Goal: Find contact information: Obtain details needed to contact an individual or organization

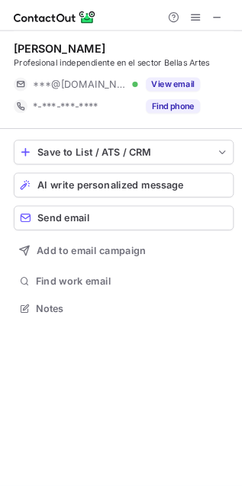
scroll to position [345, 242]
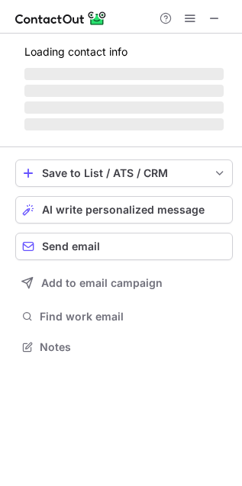
scroll to position [332, 242]
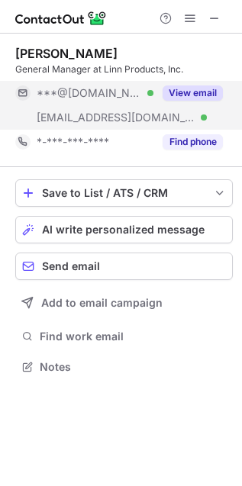
click at [193, 100] on button "View email" at bounding box center [193, 92] width 60 height 15
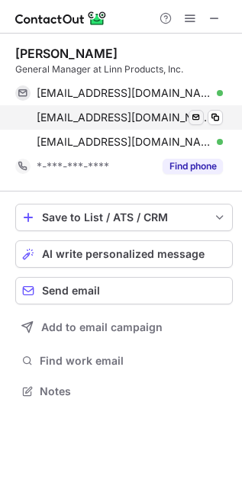
scroll to position [380, 242]
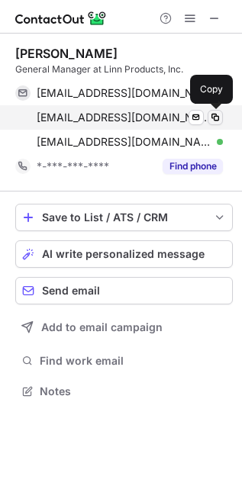
click at [220, 120] on span at bounding box center [215, 117] width 12 height 12
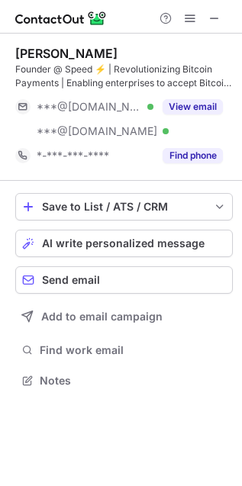
scroll to position [8, 8]
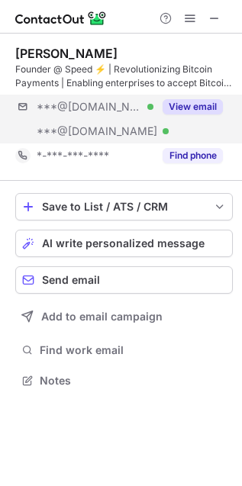
scroll to position [8, 8]
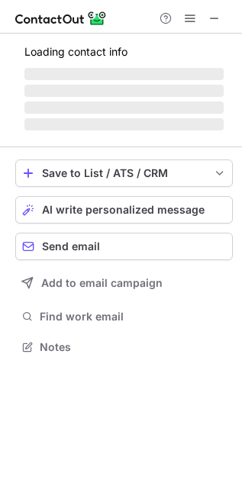
scroll to position [370, 242]
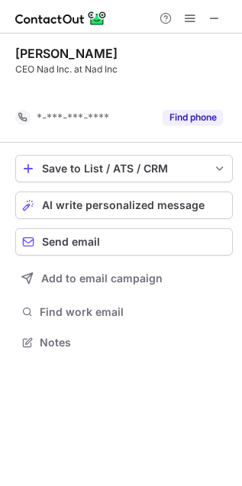
scroll to position [8, 8]
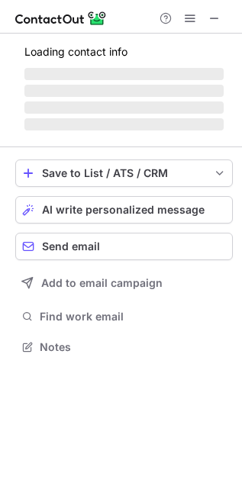
scroll to position [356, 242]
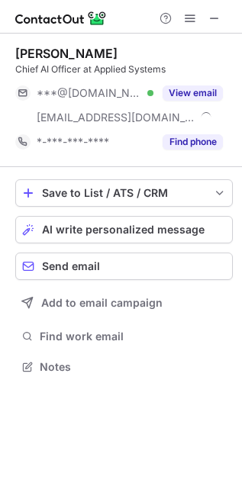
scroll to position [356, 242]
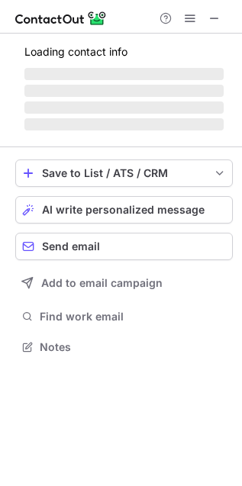
scroll to position [337, 242]
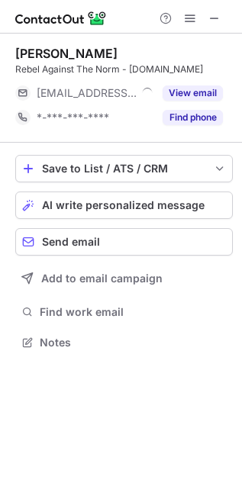
scroll to position [332, 242]
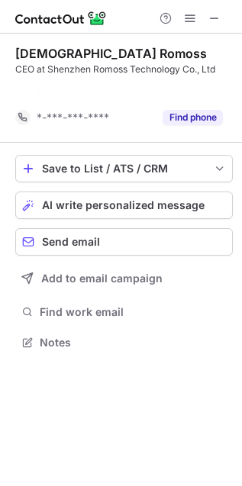
scroll to position [8, 8]
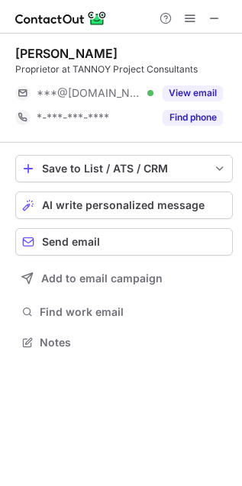
scroll to position [332, 242]
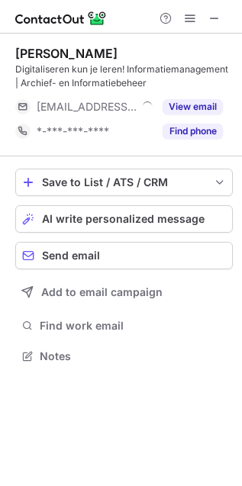
scroll to position [345, 242]
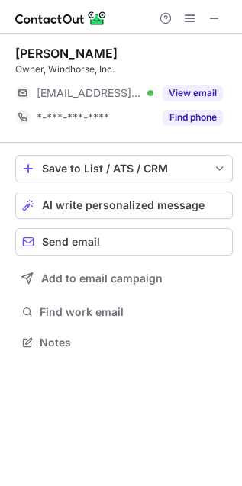
scroll to position [332, 242]
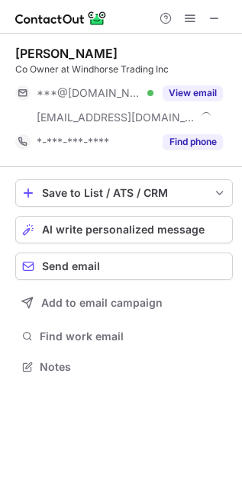
scroll to position [356, 242]
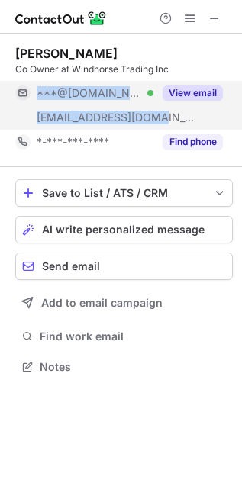
drag, startPoint x: 183, startPoint y: 114, endPoint x: 155, endPoint y: 117, distance: 28.4
click at [155, 117] on div "***@aol.com Verified ***@shopwindhorse.com View email" at bounding box center [123, 105] width 217 height 49
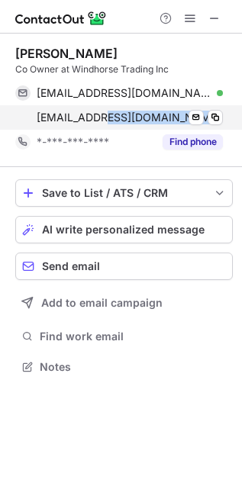
drag, startPoint x: 108, startPoint y: 116, endPoint x: 207, endPoint y: 123, distance: 99.4
click at [207, 123] on span "meera.lama@shopwindhorse.com" at bounding box center [129, 118] width 184 height 14
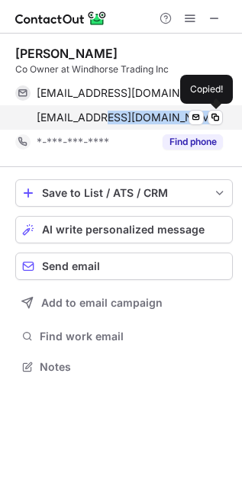
copy span "shopwindhorse.com"
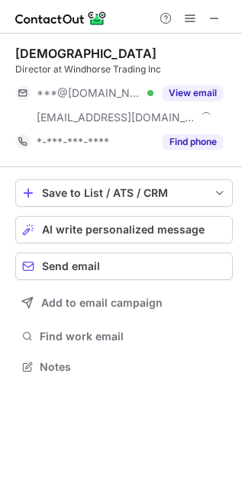
scroll to position [356, 242]
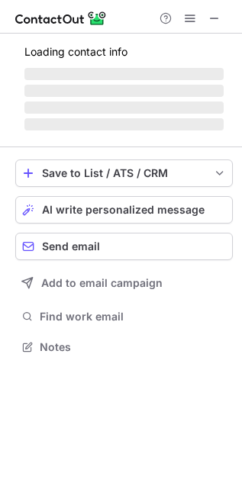
scroll to position [332, 242]
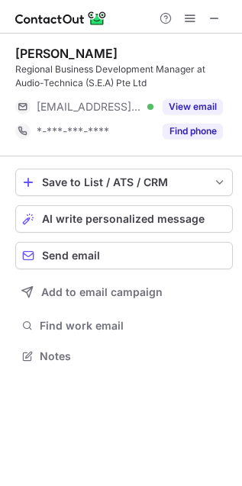
scroll to position [345, 242]
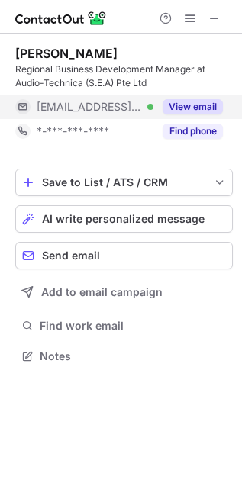
click at [185, 103] on button "View email" at bounding box center [193, 106] width 60 height 15
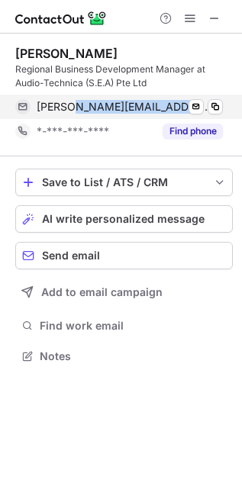
drag, startPoint x: 76, startPoint y: 109, endPoint x: 197, endPoint y: 115, distance: 120.7
click at [197, 115] on div "randy@audio-technica.com.sg Verified Send email Copy" at bounding box center [119, 107] width 208 height 24
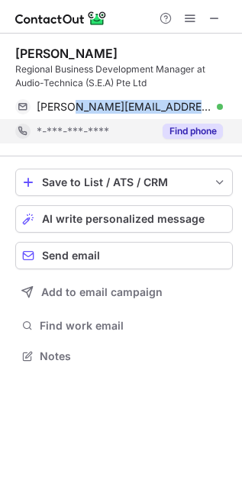
copy span "audio-technica.com.sg"
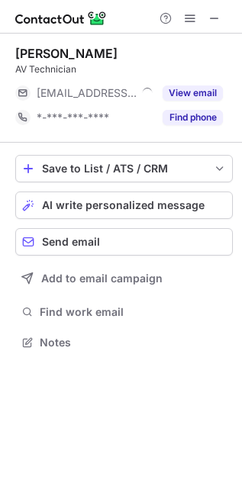
scroll to position [332, 242]
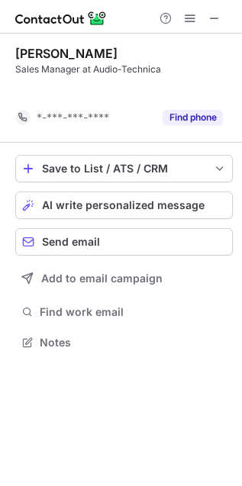
scroll to position [8, 8]
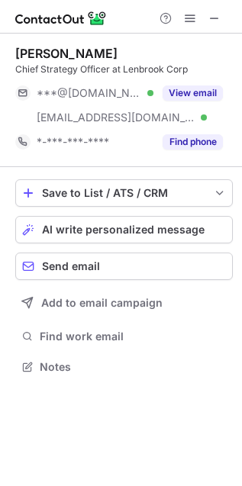
scroll to position [356, 242]
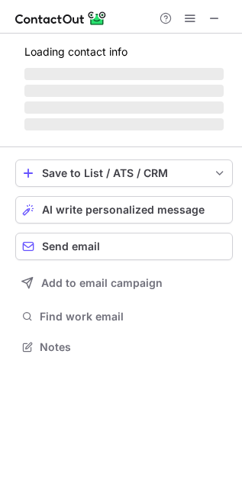
scroll to position [332, 242]
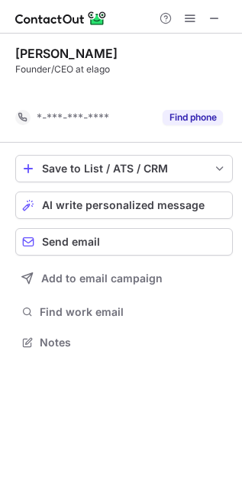
scroll to position [8, 8]
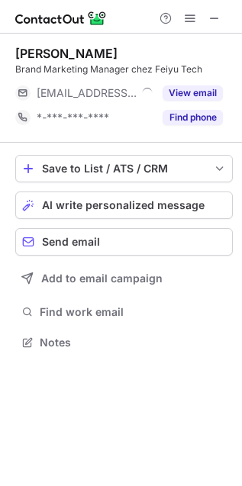
scroll to position [332, 242]
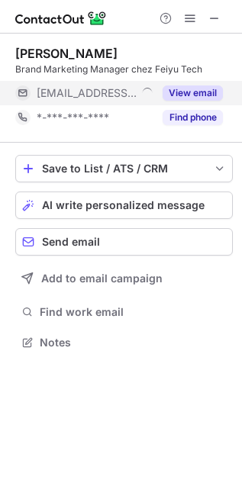
click at [185, 97] on button "View email" at bounding box center [193, 92] width 60 height 15
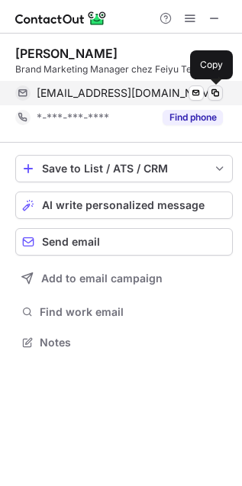
click at [216, 93] on span at bounding box center [215, 93] width 12 height 12
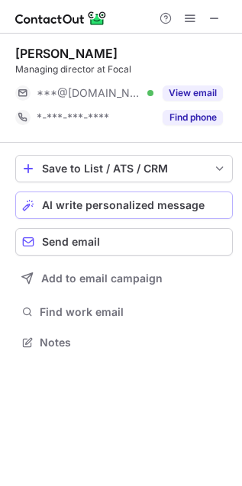
scroll to position [332, 242]
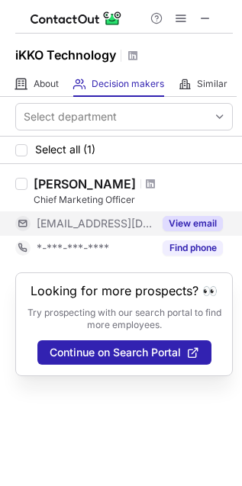
click at [215, 223] on button "View email" at bounding box center [193, 223] width 60 height 15
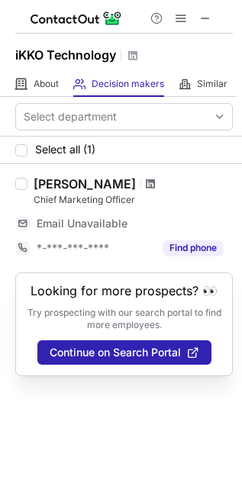
click at [146, 189] on span at bounding box center [150, 184] width 9 height 12
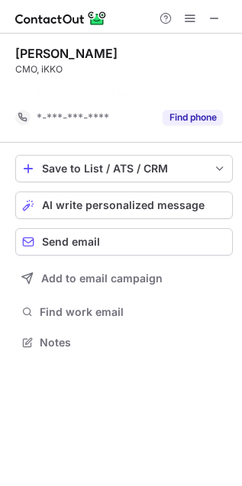
scroll to position [8, 8]
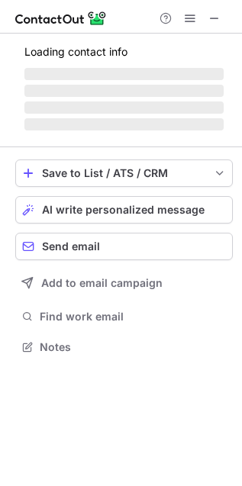
scroll to position [332, 242]
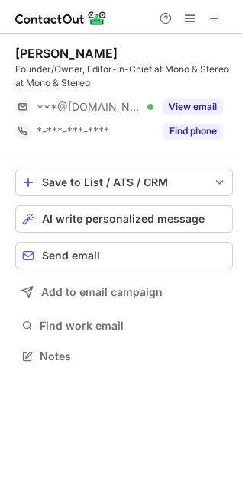
scroll to position [345, 242]
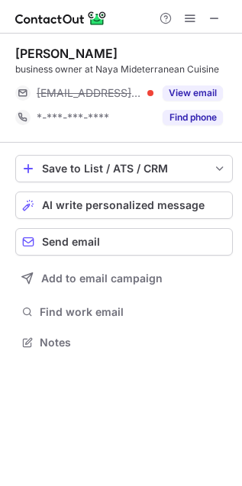
scroll to position [332, 242]
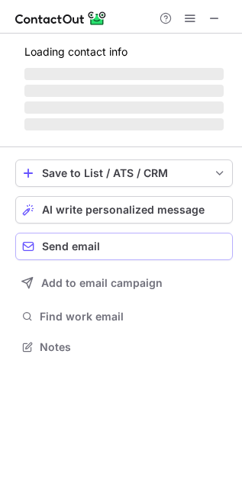
scroll to position [356, 242]
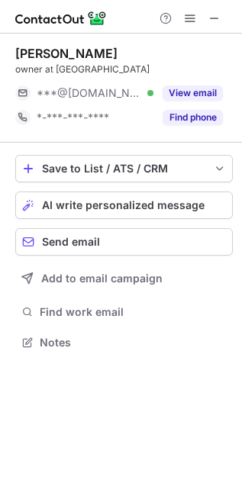
scroll to position [332, 242]
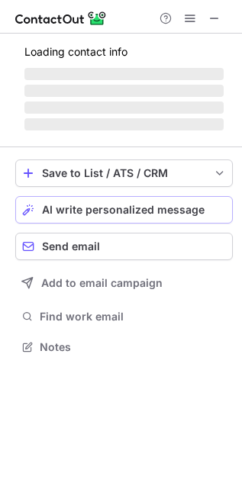
scroll to position [332, 242]
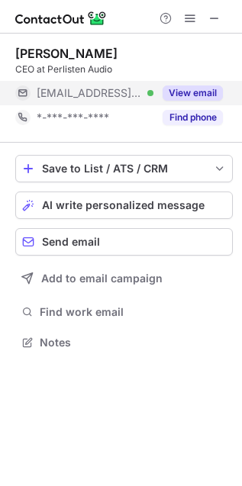
click at [180, 91] on button "View email" at bounding box center [193, 92] width 60 height 15
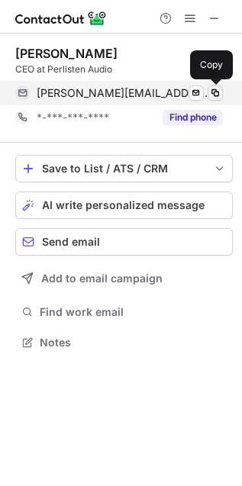
click at [218, 88] on span at bounding box center [215, 93] width 12 height 12
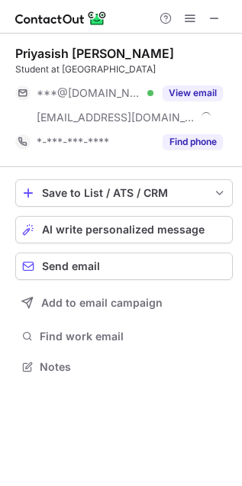
scroll to position [356, 242]
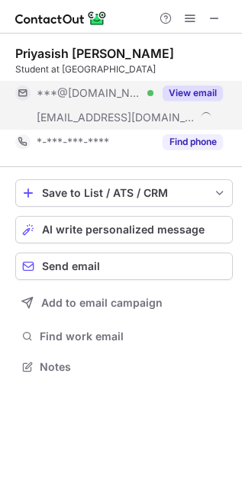
click at [193, 91] on button "View email" at bounding box center [193, 92] width 60 height 15
click at [199, 92] on button "View email" at bounding box center [193, 92] width 60 height 15
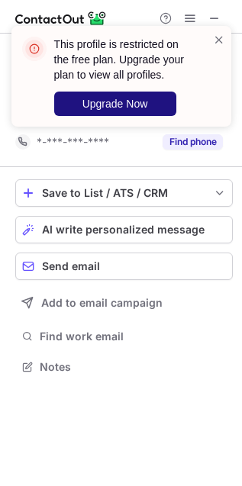
click at [124, 103] on span "Upgrade Now" at bounding box center [115, 104] width 66 height 12
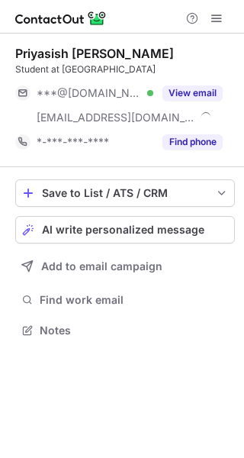
scroll to position [320, 244]
click at [218, 22] on span at bounding box center [217, 18] width 12 height 12
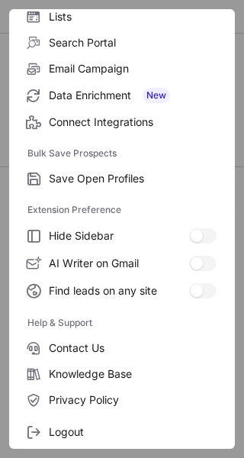
scroll to position [178, 0]
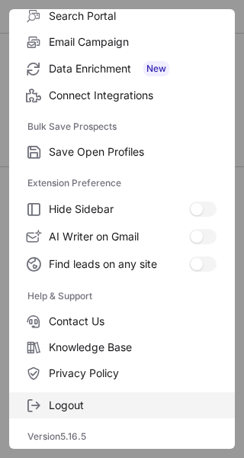
click at [79, 410] on span "Logout" at bounding box center [133, 405] width 168 height 14
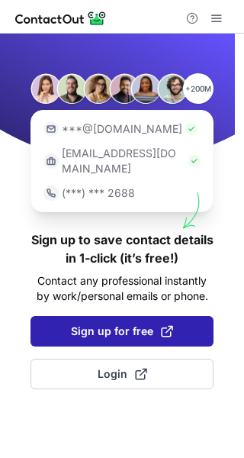
click at [127, 323] on span "Sign up for free" at bounding box center [122, 330] width 102 height 15
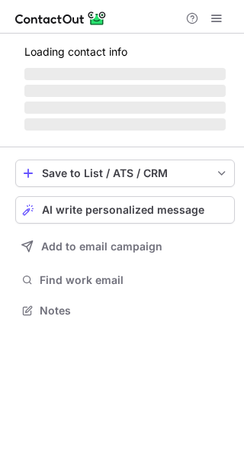
scroll to position [295, 244]
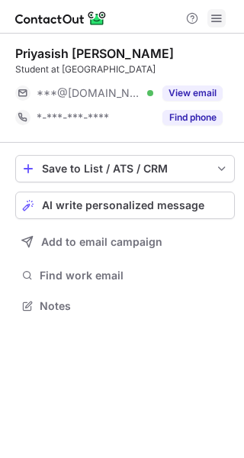
click at [215, 18] on span at bounding box center [217, 18] width 12 height 12
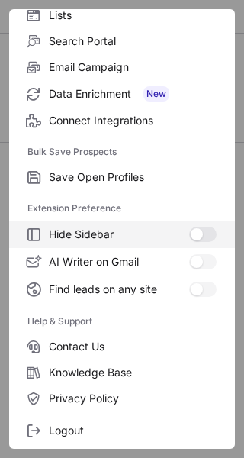
scroll to position [178, 0]
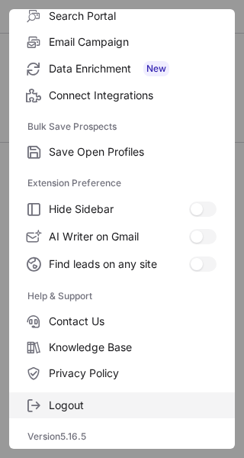
click at [74, 408] on span "Logout" at bounding box center [133, 405] width 168 height 14
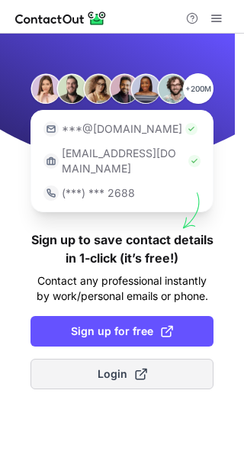
click at [111, 366] on span "Login" at bounding box center [123, 373] width 50 height 15
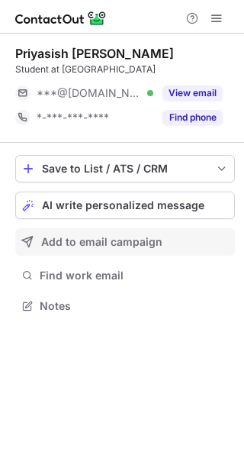
scroll to position [295, 244]
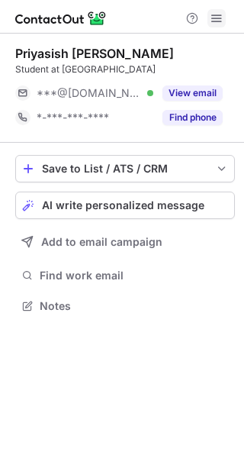
click at [215, 16] on span at bounding box center [217, 18] width 12 height 12
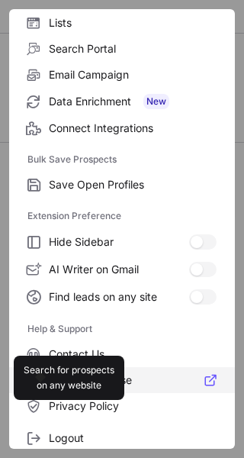
scroll to position [178, 0]
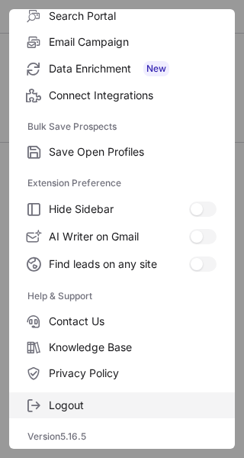
click at [89, 407] on span "Logout" at bounding box center [133, 405] width 168 height 14
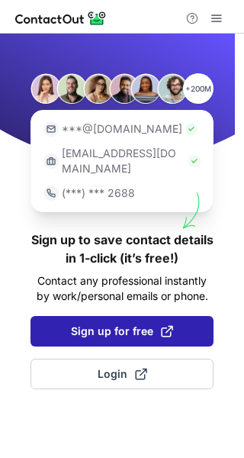
click at [108, 324] on button "Sign up for free" at bounding box center [122, 331] width 183 height 31
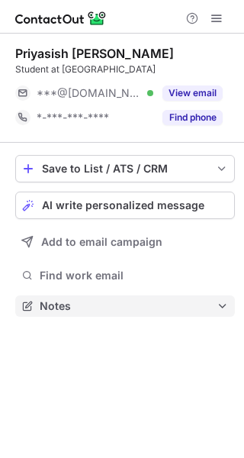
scroll to position [295, 244]
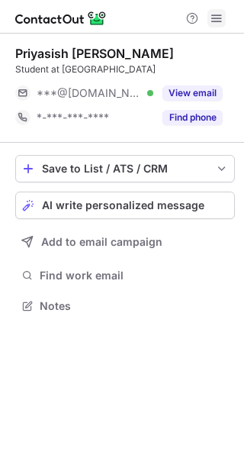
click at [220, 23] on span at bounding box center [217, 18] width 12 height 12
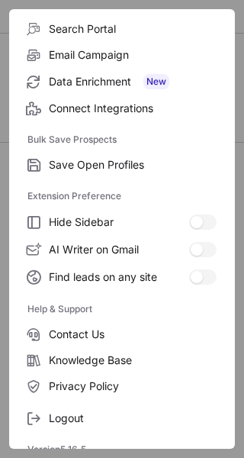
scroll to position [178, 0]
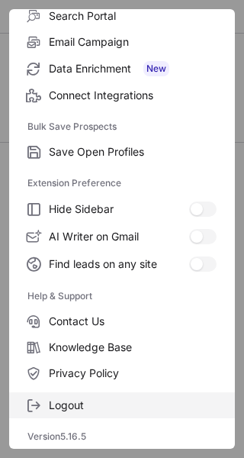
click at [82, 412] on label "Logout" at bounding box center [122, 405] width 226 height 26
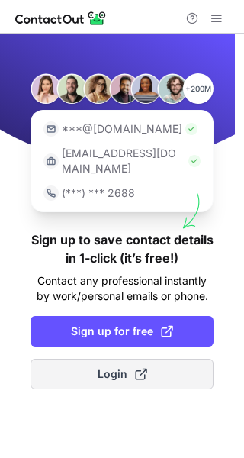
click at [138, 368] on span at bounding box center [141, 374] width 12 height 12
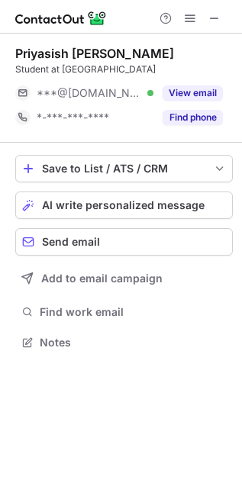
scroll to position [332, 242]
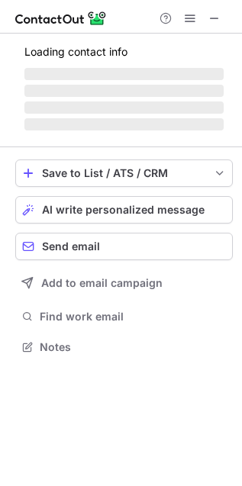
scroll to position [332, 242]
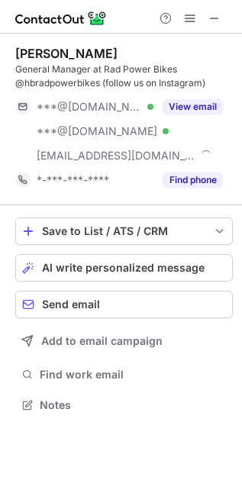
scroll to position [394, 242]
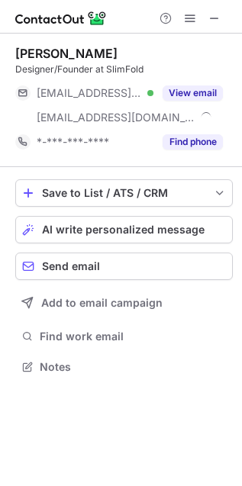
scroll to position [356, 242]
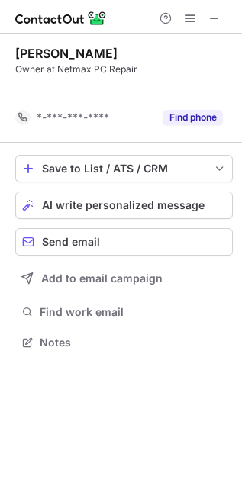
scroll to position [8, 8]
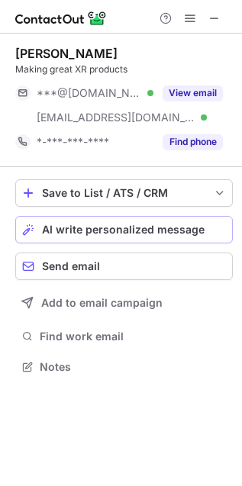
scroll to position [356, 242]
drag, startPoint x: 198, startPoint y: 94, endPoint x: 201, endPoint y: 163, distance: 68.7
click at [198, 93] on button "View email" at bounding box center [193, 92] width 60 height 15
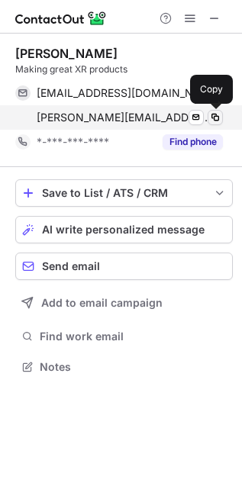
click at [215, 116] on span at bounding box center [215, 117] width 12 height 12
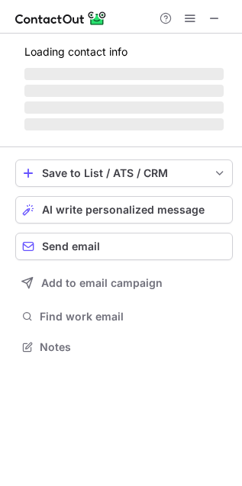
scroll to position [356, 242]
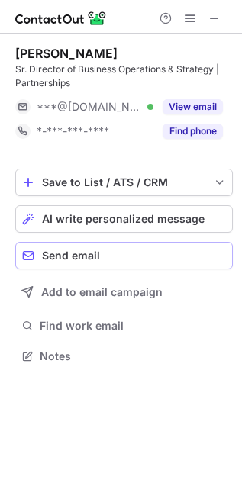
scroll to position [345, 242]
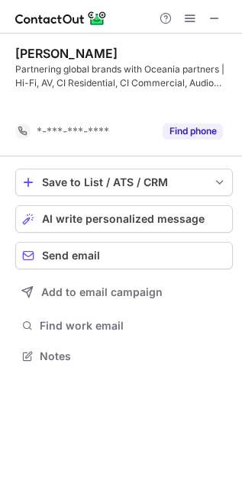
scroll to position [321, 242]
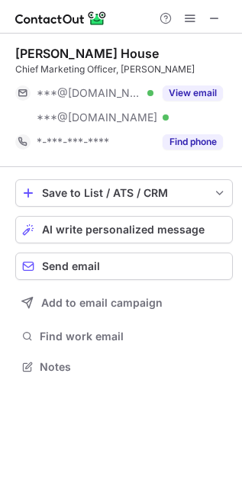
scroll to position [356, 242]
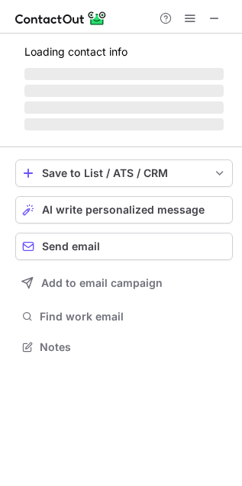
scroll to position [356, 242]
